Goal: Task Accomplishment & Management: Manage account settings

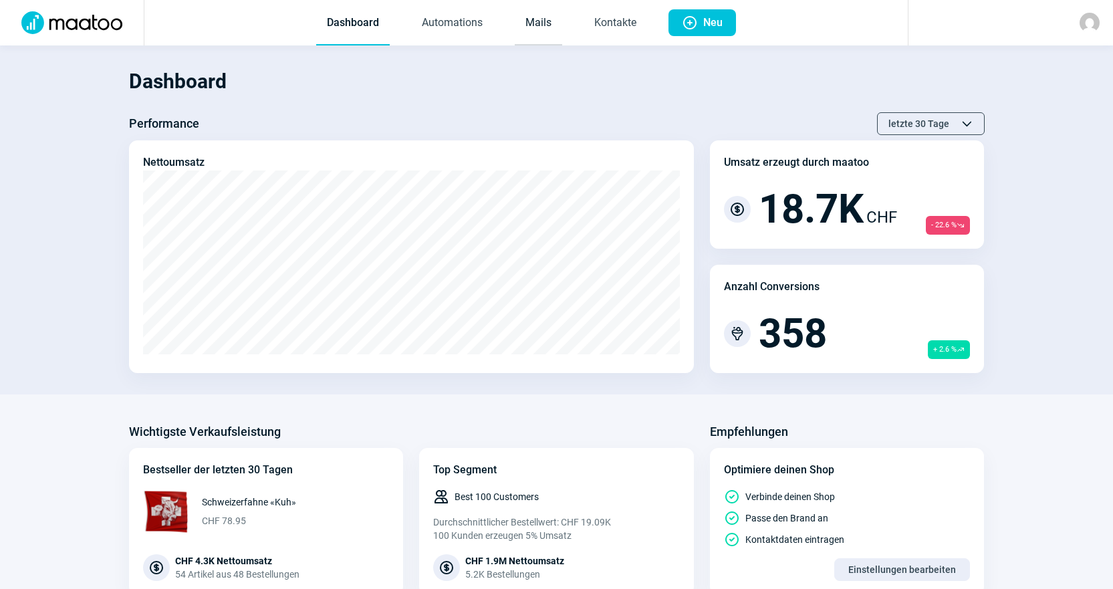
click at [525, 24] on link "Mails" at bounding box center [537, 23] width 47 height 44
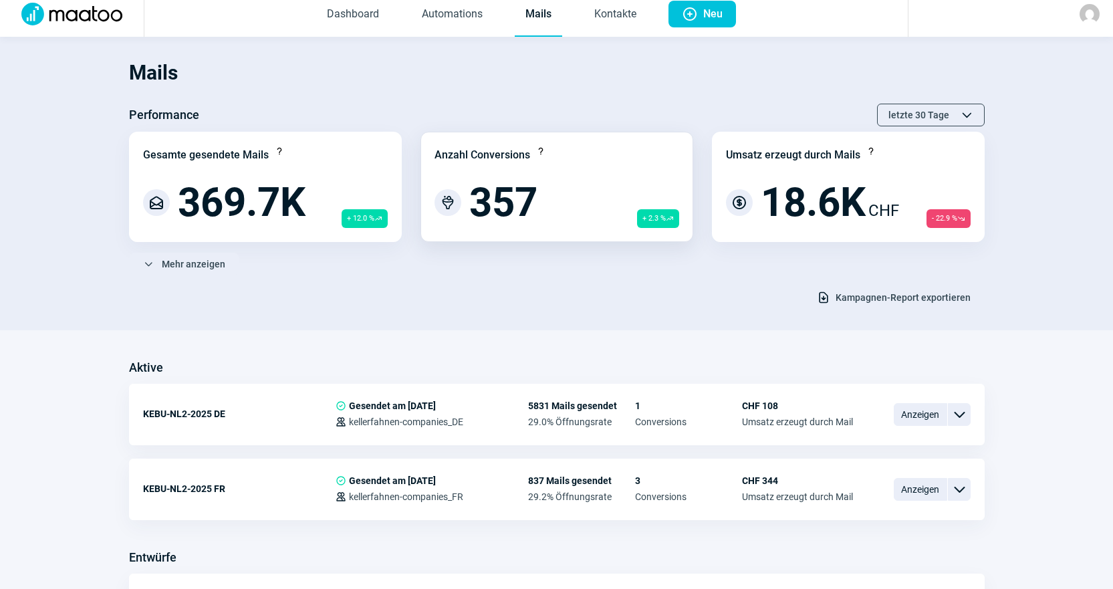
scroll to position [134, 0]
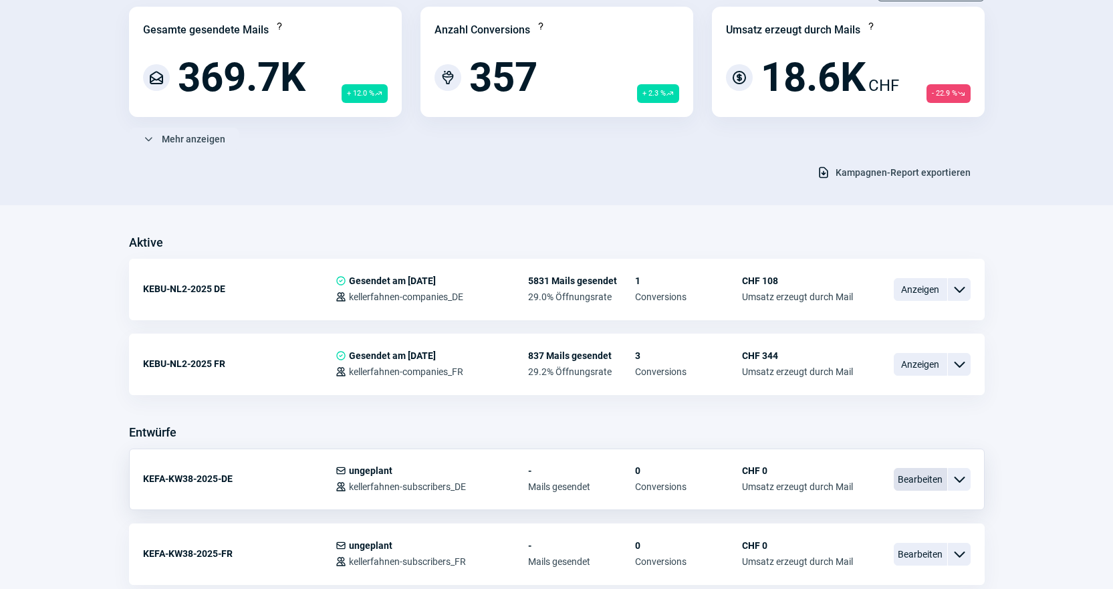
click at [931, 480] on span "Bearbeiten" at bounding box center [919, 479] width 53 height 23
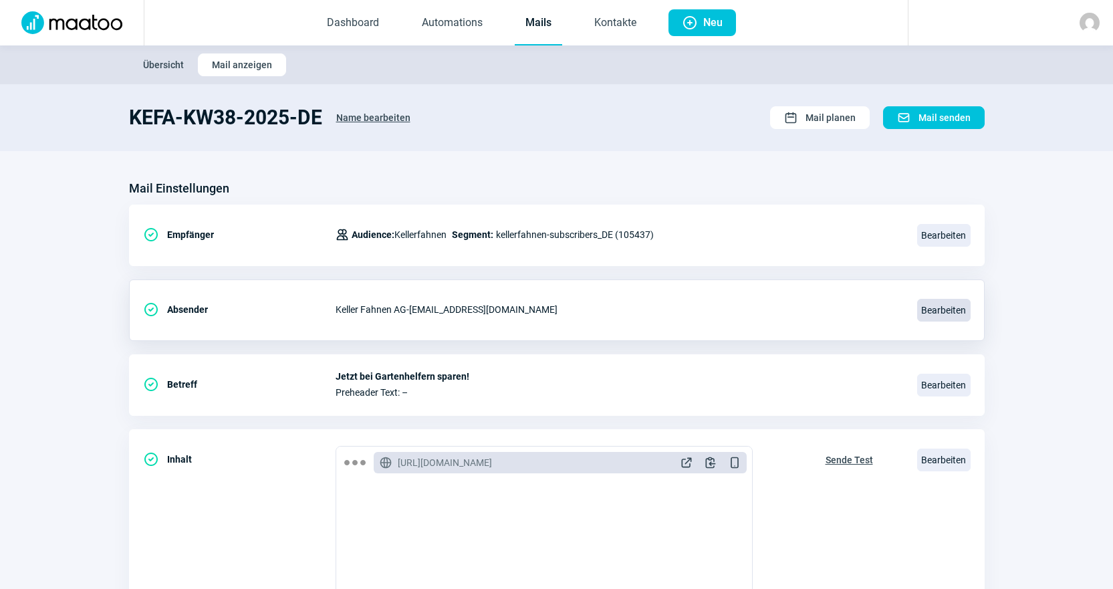
click at [945, 301] on span "Bearbeiten" at bounding box center [943, 310] width 53 height 23
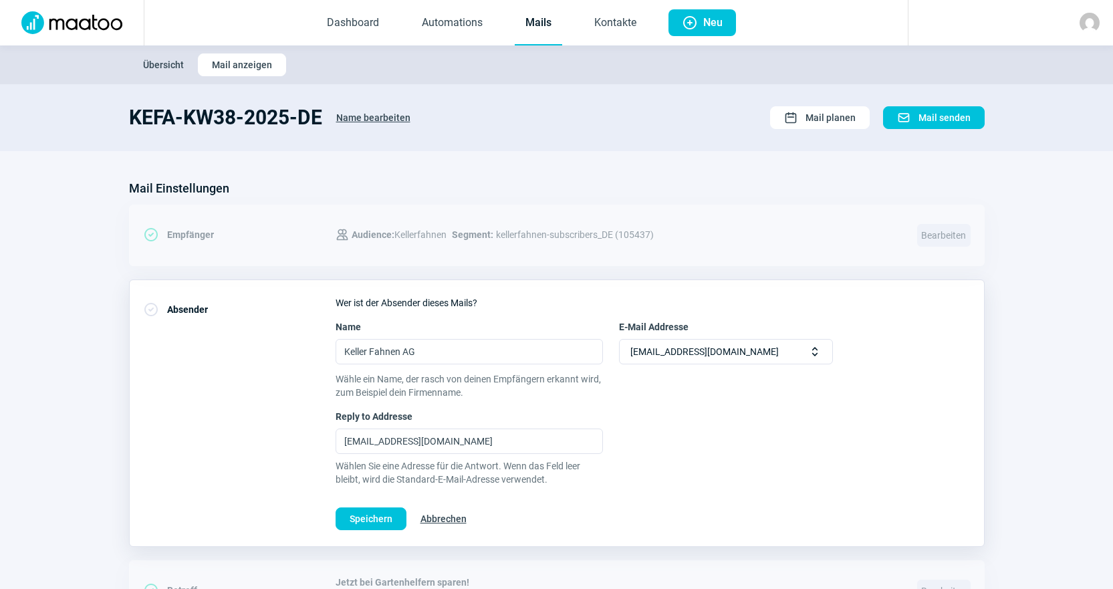
click at [811, 347] on span "Selector icon" at bounding box center [814, 351] width 13 height 13
click at [804, 354] on div "[EMAIL_ADDRESS][DOMAIN_NAME] Selector icon" at bounding box center [726, 351] width 214 height 25
click at [548, 17] on link "Mails" at bounding box center [537, 23] width 47 height 44
